Goal: Information Seeking & Learning: Learn about a topic

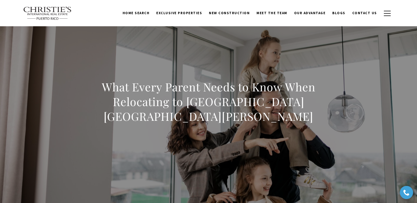
drag, startPoint x: 418, startPoint y: 70, endPoint x: 393, endPoint y: 3, distance: 71.3
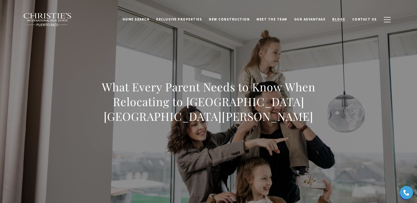
click at [343, 20] on span "Blogs" at bounding box center [338, 19] width 13 height 4
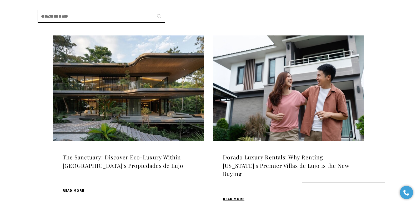
scroll to position [152, 0]
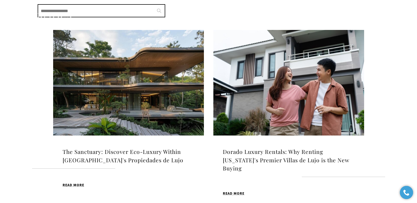
click at [111, 85] on img at bounding box center [128, 83] width 151 height 106
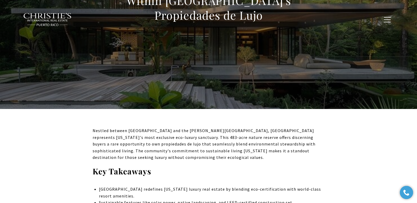
scroll to position [36, 0]
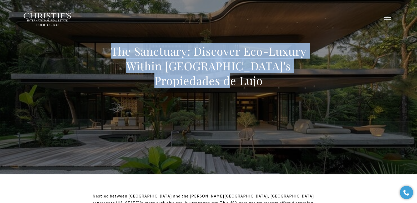
drag, startPoint x: 113, startPoint y: 56, endPoint x: 326, endPoint y: 74, distance: 214.0
click at [326, 74] on div "The Sanctuary: Discover Eco-Luxury Within [GEOGRAPHIC_DATA]'s Propiedades de Lu…" at bounding box center [208, 70] width 368 height 158
copy h1 "The Sanctuary: Discover Eco-Luxury Within [GEOGRAPHIC_DATA]'s Propiedades de Lu…"
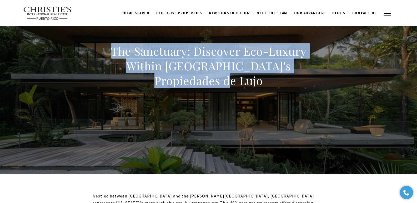
copy h1 "The Sanctuary: Discover Eco-Luxury Within Bahia Beach's Propiedades de Lujo"
click at [374, 62] on div "The Sanctuary: Discover Eco-Luxury Within Bahia Beach's Propiedades de Lujo" at bounding box center [208, 70] width 368 height 158
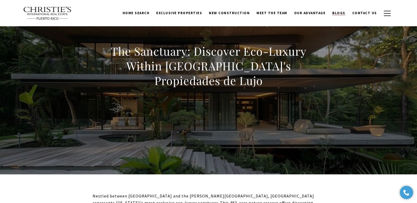
click at [345, 13] on span "Blogs" at bounding box center [338, 13] width 13 height 4
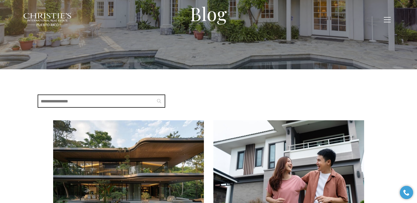
scroll to position [59, 0]
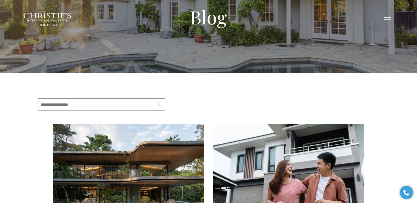
drag, startPoint x: 129, startPoint y: 161, endPoint x: 130, endPoint y: 159, distance: 2.7
click at [129, 161] on img at bounding box center [128, 177] width 151 height 106
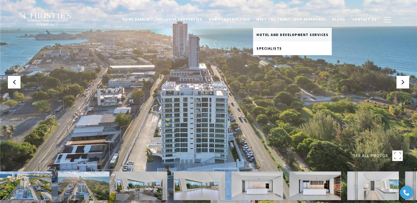
click at [270, 47] on span "Specialists" at bounding box center [268, 48] width 25 height 5
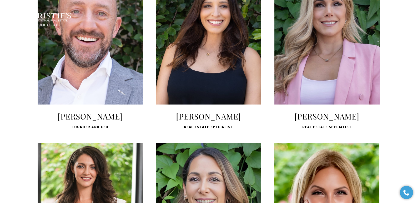
scroll to position [449, 0]
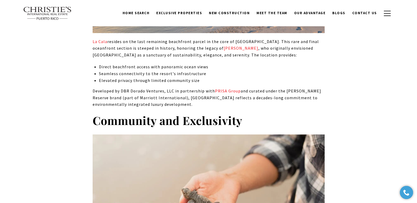
scroll to position [530, 0]
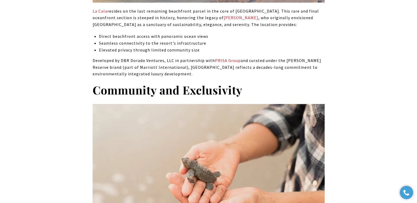
click at [160, 57] on p "Developed by DBR Dorado Ventures, LLC in partnership with PRISA Group and curat…" at bounding box center [209, 67] width 232 height 20
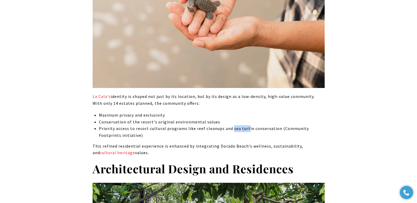
click at [229, 125] on li "Priority access to resort cultural programs like reef cleanups and sea turtle c…" at bounding box center [211, 131] width 225 height 13
drag, startPoint x: 230, startPoint y: 109, endPoint x: 275, endPoint y: 110, distance: 44.4
click at [275, 125] on li "Priority access to resort cultural programs like reef cleanups and sea turtle c…" at bounding box center [211, 131] width 225 height 13
copy li "sea turtle conservation"
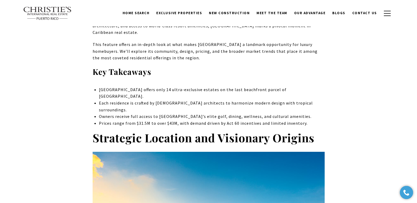
scroll to position [0, 0]
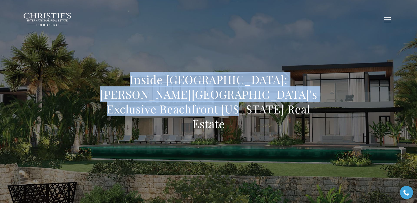
drag, startPoint x: 108, startPoint y: 84, endPoint x: 249, endPoint y: 119, distance: 145.5
click at [249, 119] on h1 "Inside La Cala: Ritz-Carlton Reserve's Exclusive Beachfront Puerto Rico Real Es…" at bounding box center [209, 101] width 232 height 59
copy h1 "Inside La Cala: Ritz-Carlton Reserve's Exclusive Beachfront Puerto Rico Real Es…"
click at [173, 47] on div "Inside La Cala: Ritz-Carlton Reserve's Exclusive Beachfront Puerto Rico Real Es…" at bounding box center [208, 105] width 368 height 158
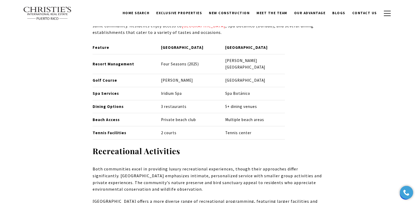
scroll to position [791, 0]
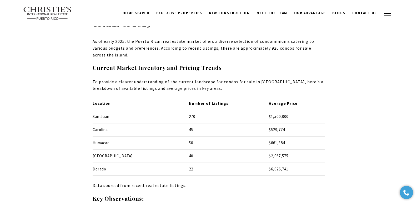
scroll to position [385, 0]
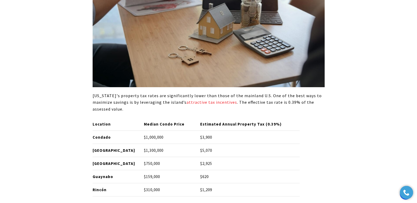
scroll to position [1671, 0]
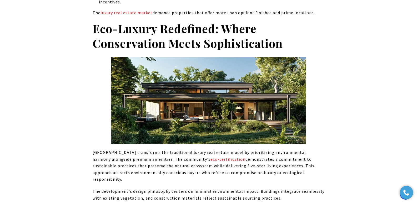
scroll to position [389, 0]
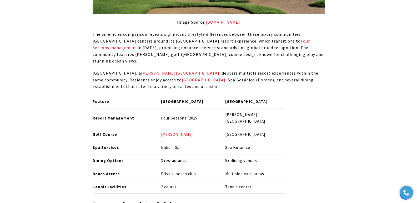
scroll to position [764, 0]
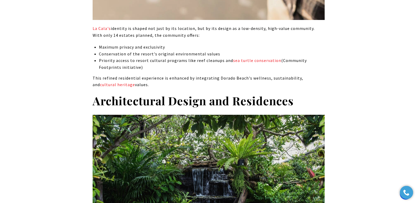
scroll to position [775, 0]
